Goal: Information Seeking & Learning: Learn about a topic

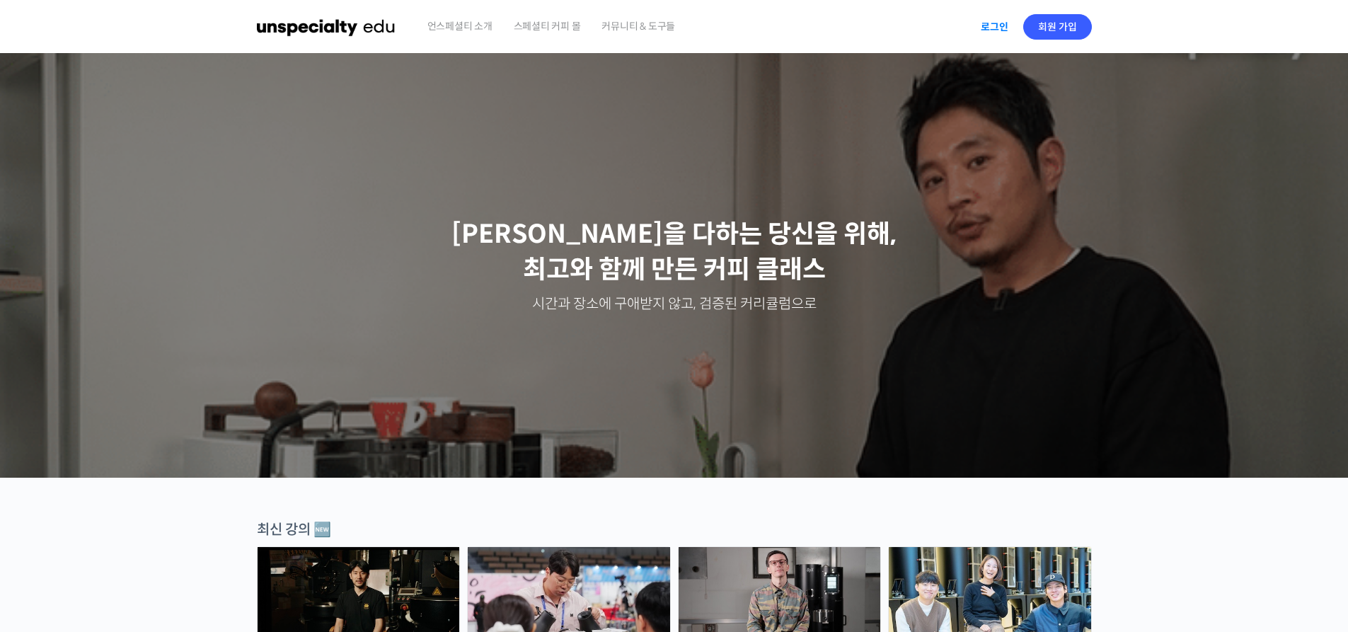
click at [1003, 34] on link "로그인" at bounding box center [994, 27] width 45 height 33
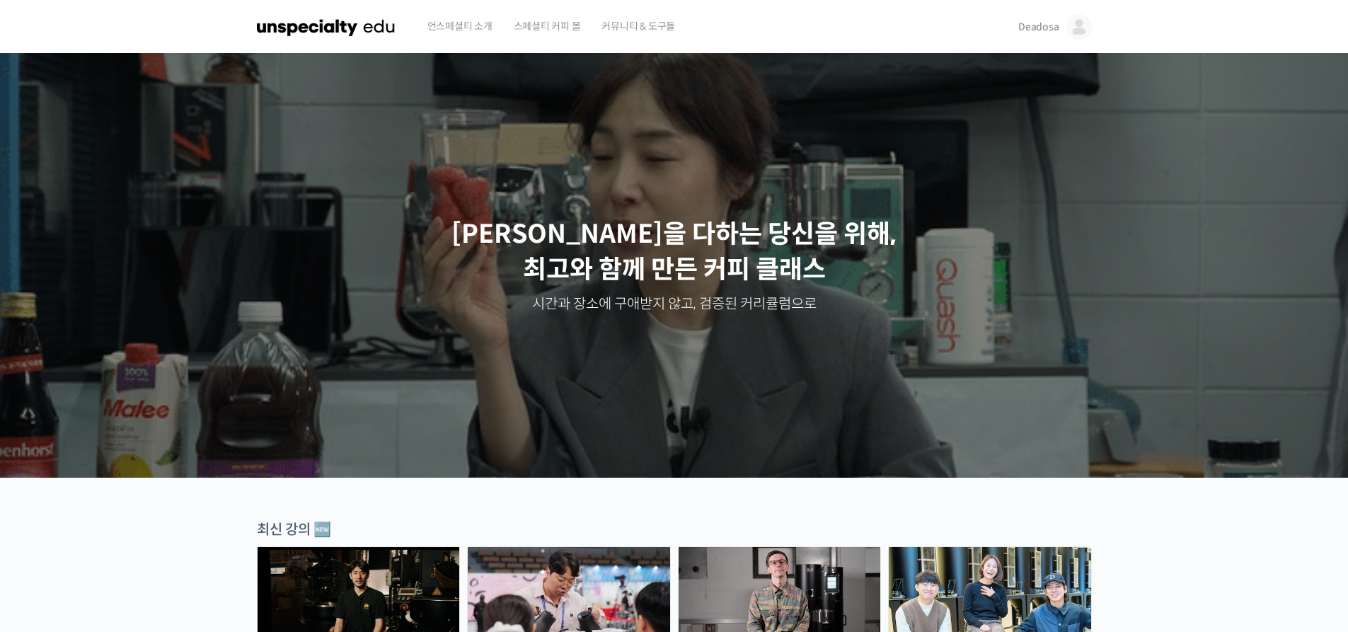
click at [1072, 30] on img at bounding box center [1078, 26] width 25 height 25
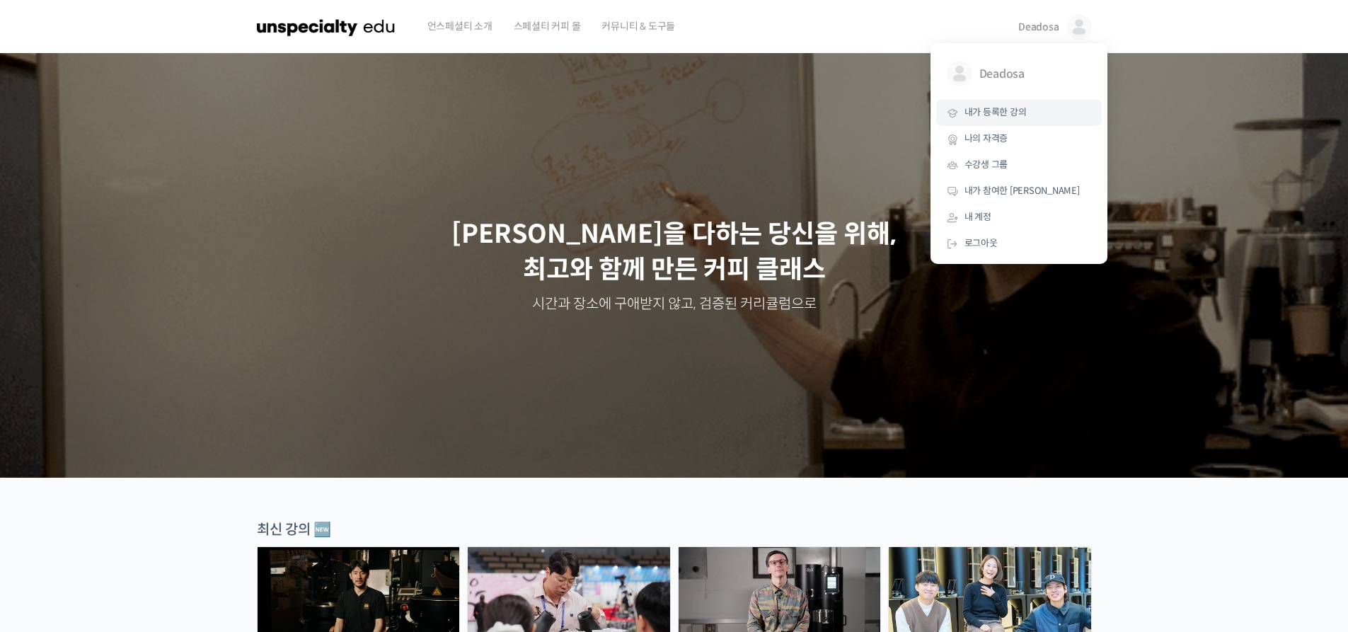
click at [1018, 125] on link "내가 등록한 강의" at bounding box center [1019, 113] width 166 height 26
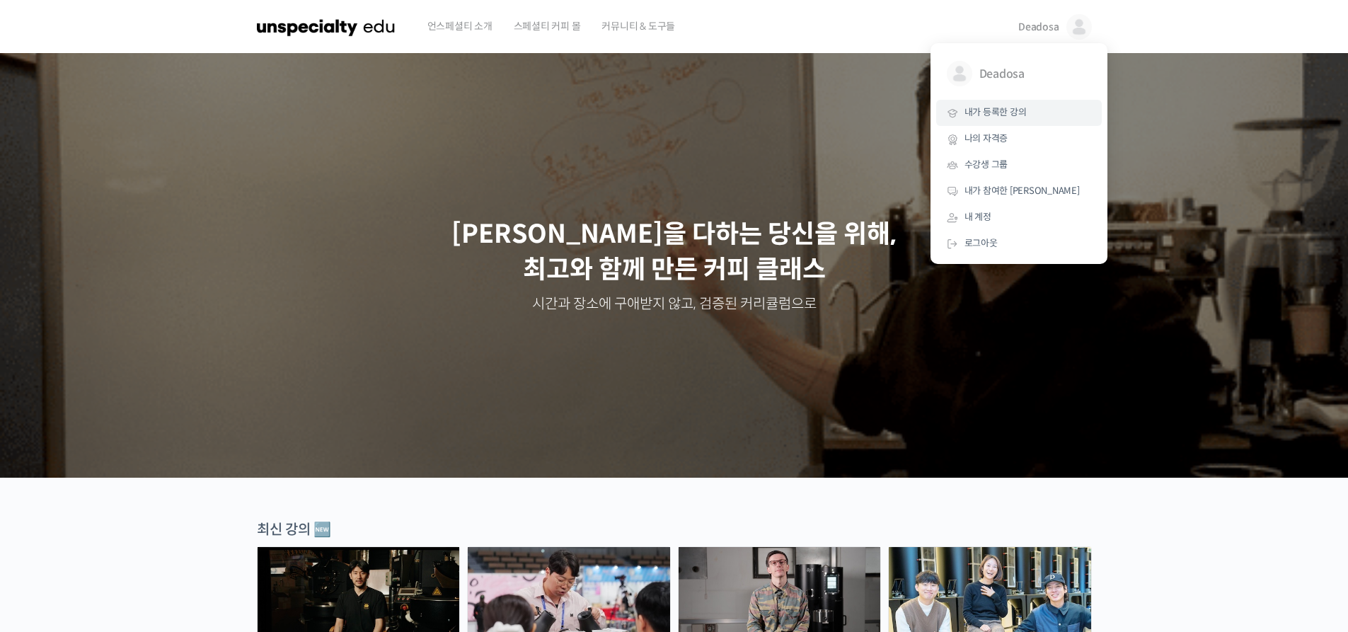
click at [1029, 117] on link "내가 등록한 강의" at bounding box center [1019, 113] width 166 height 26
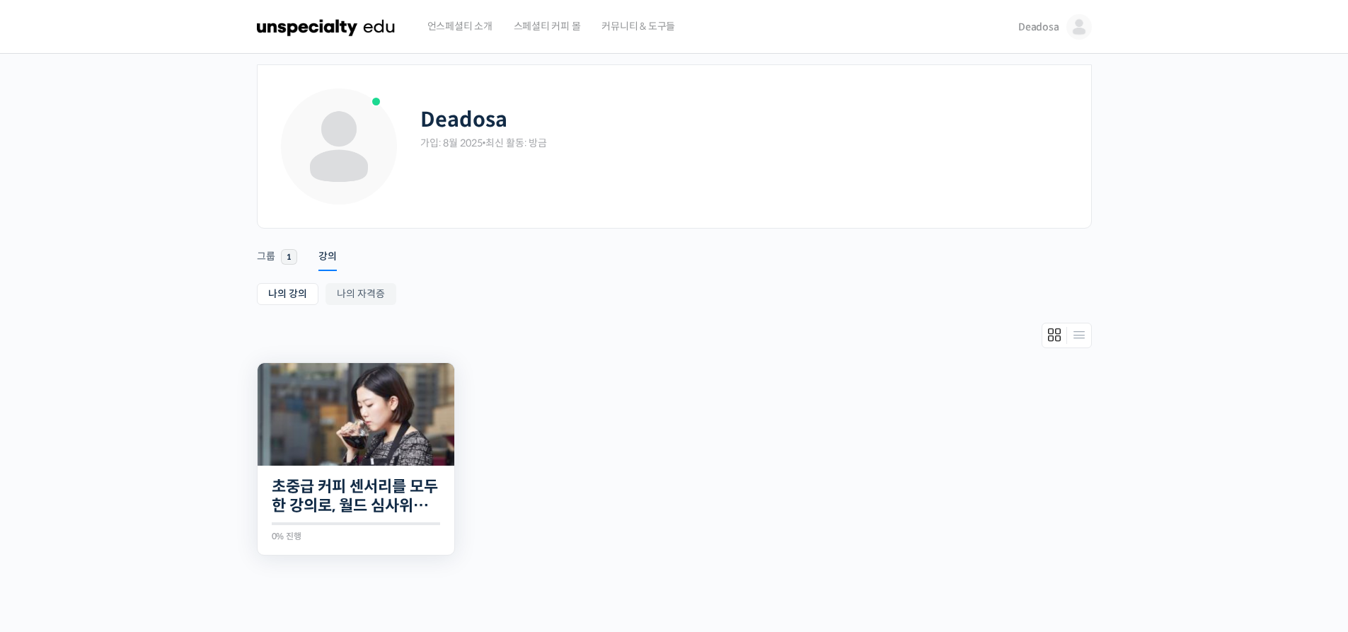
click at [411, 416] on img at bounding box center [356, 414] width 197 height 103
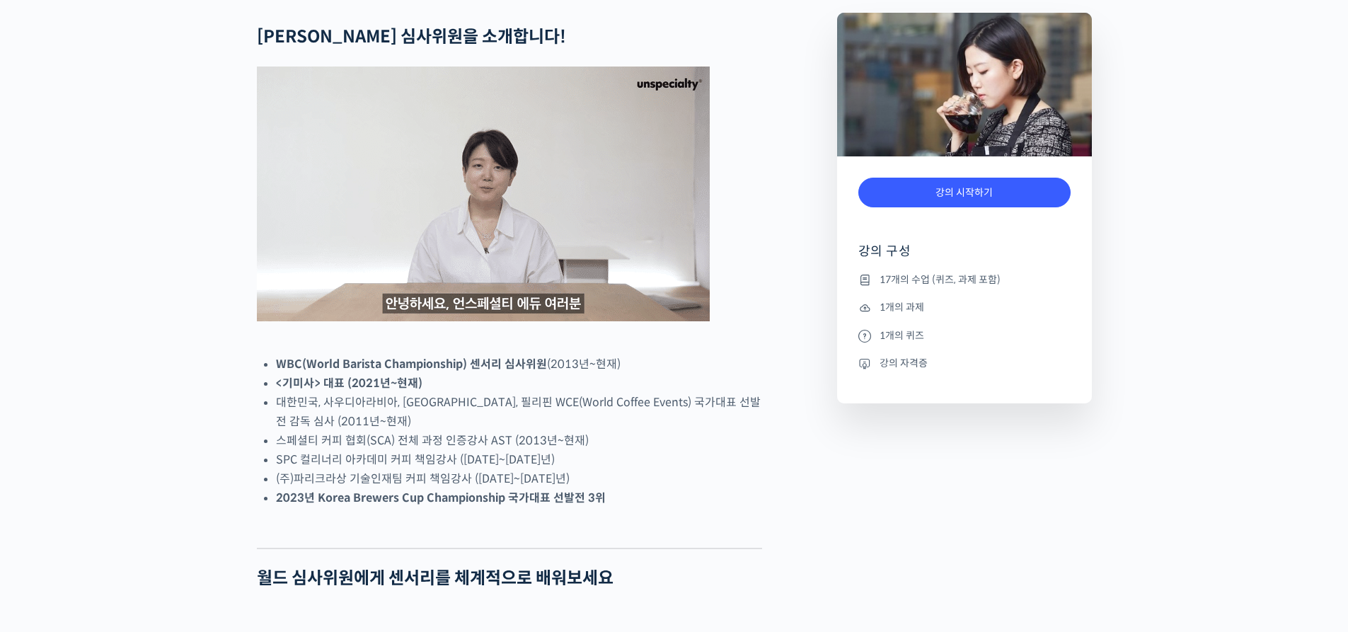
scroll to position [566, 0]
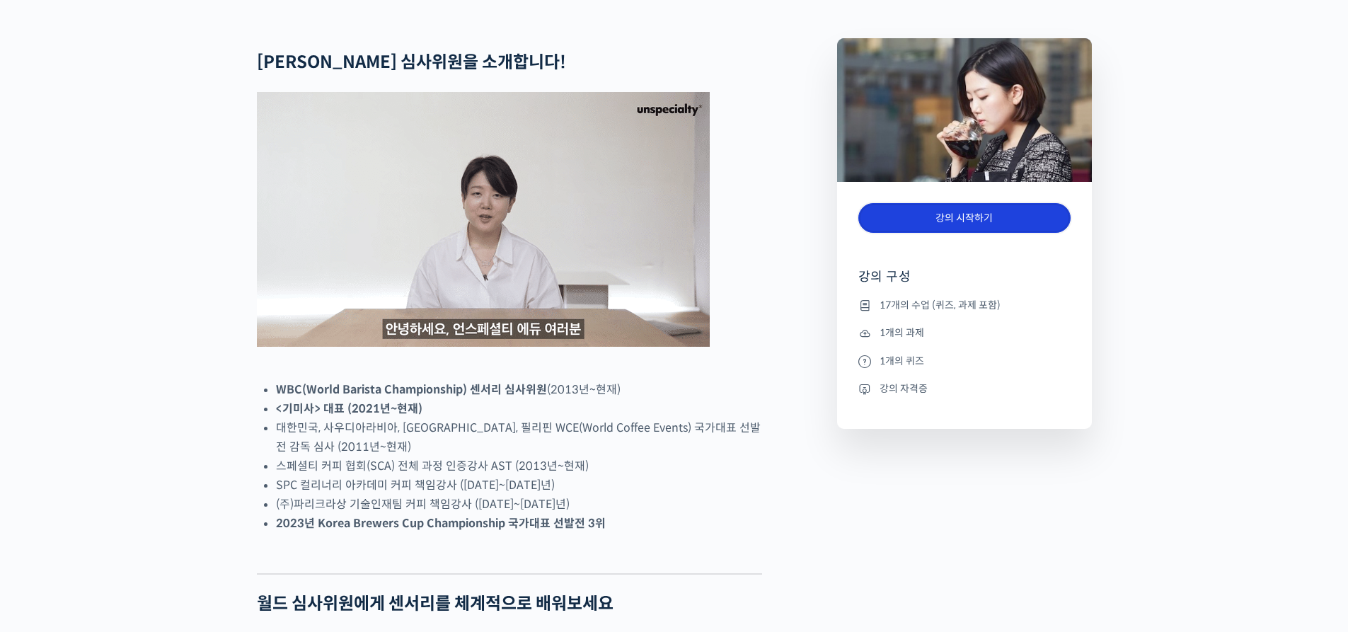
click at [868, 233] on link "강의 시작하기" at bounding box center [964, 218] width 212 height 30
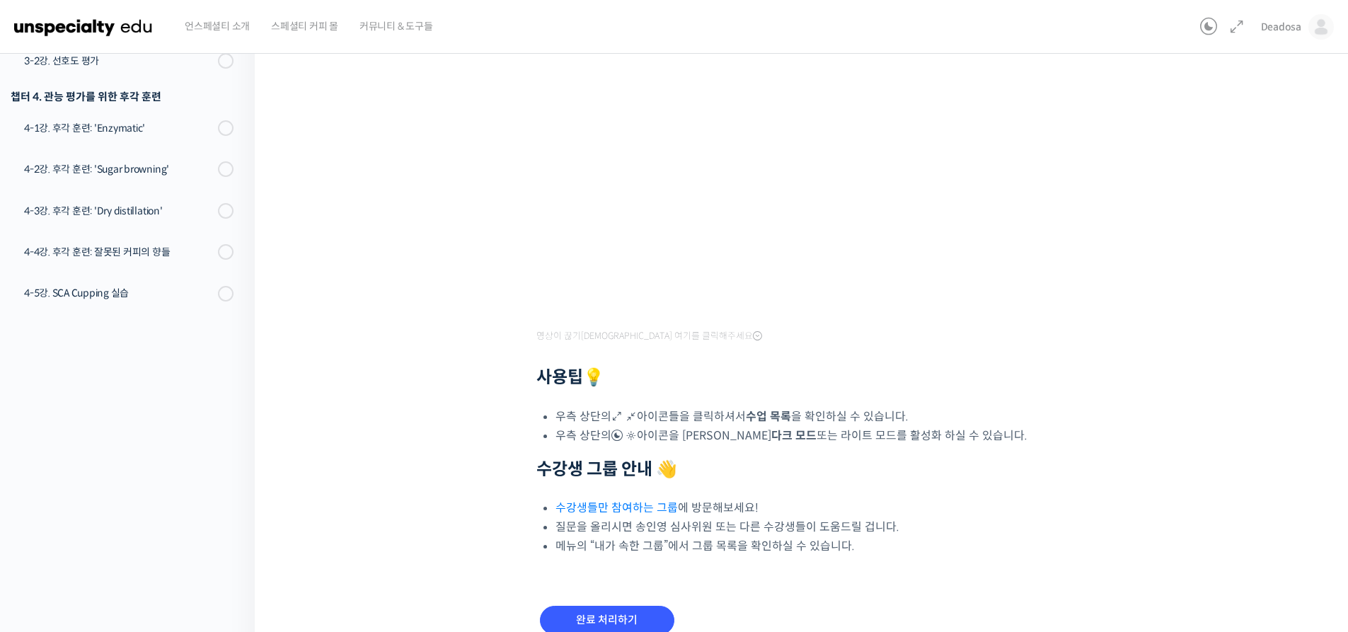
scroll to position [366, 0]
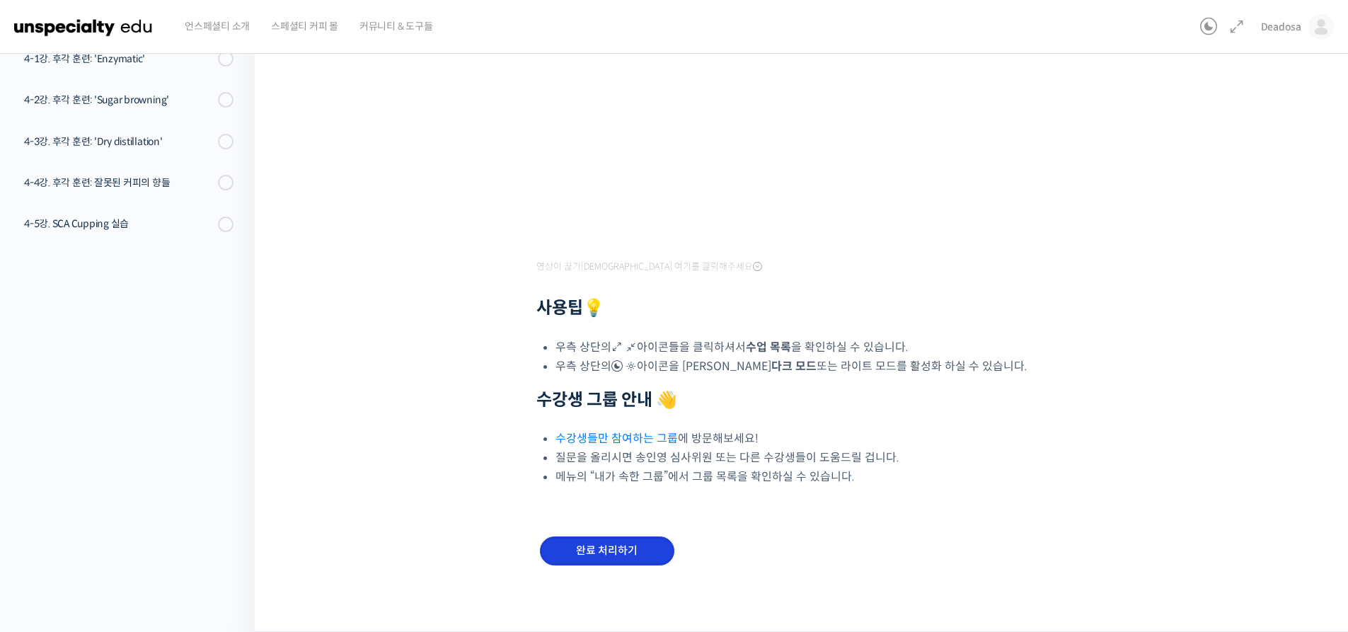
click at [620, 550] on input "완료 처리하기" at bounding box center [607, 550] width 134 height 29
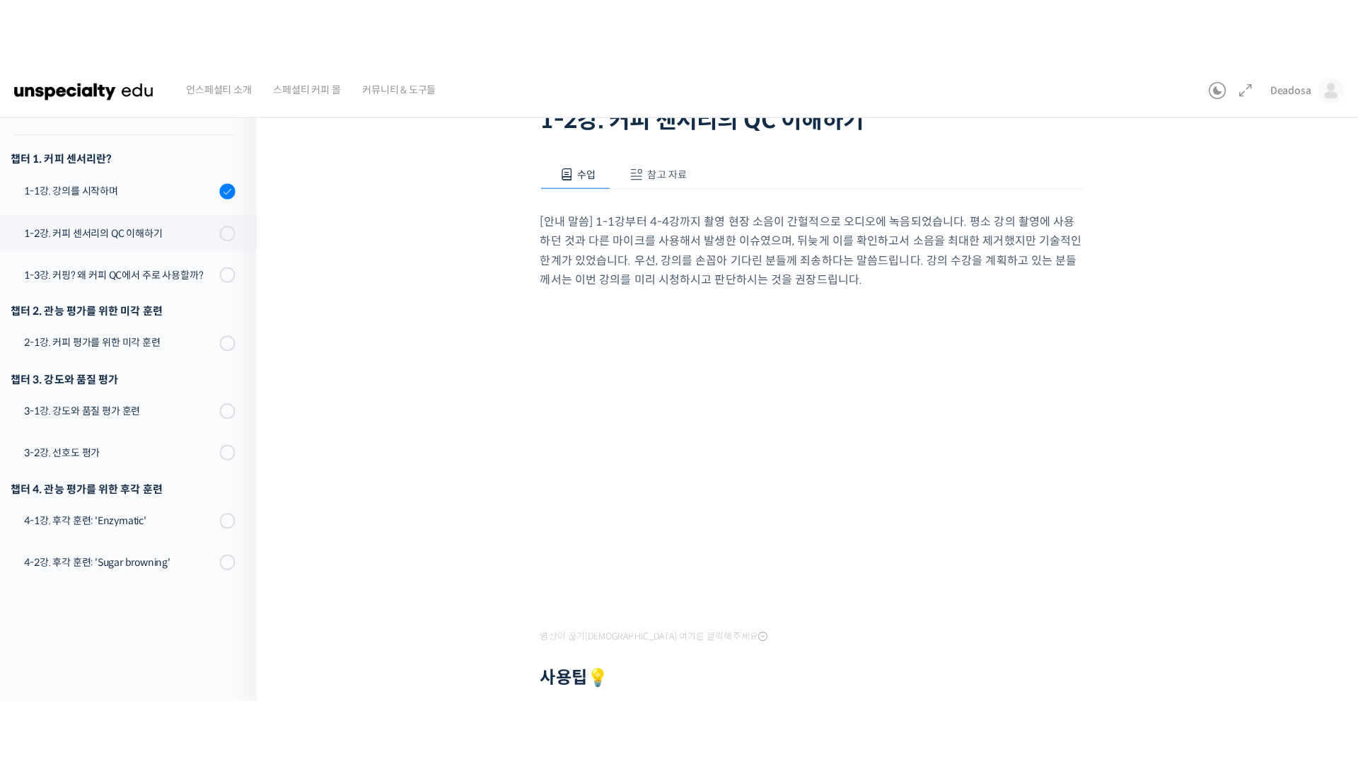
scroll to position [141, 0]
